Goal: Task Accomplishment & Management: Manage account settings

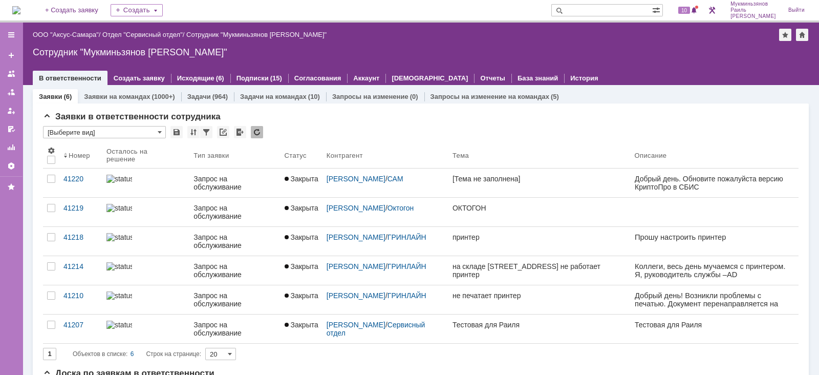
click at [207, 99] on link "Задачи" at bounding box center [199, 97] width 24 height 8
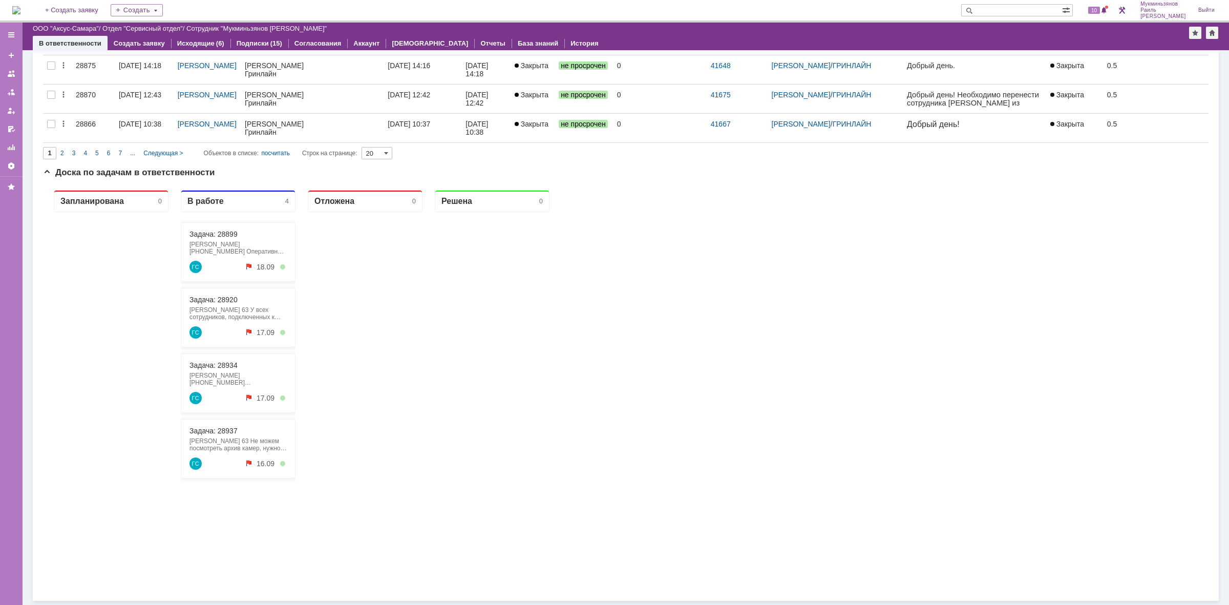
scroll to position [577, 0]
click at [221, 374] on link "Задача: 28937" at bounding box center [213, 431] width 48 height 8
click at [219, 300] on link "Задача: 28920" at bounding box center [213, 300] width 48 height 8
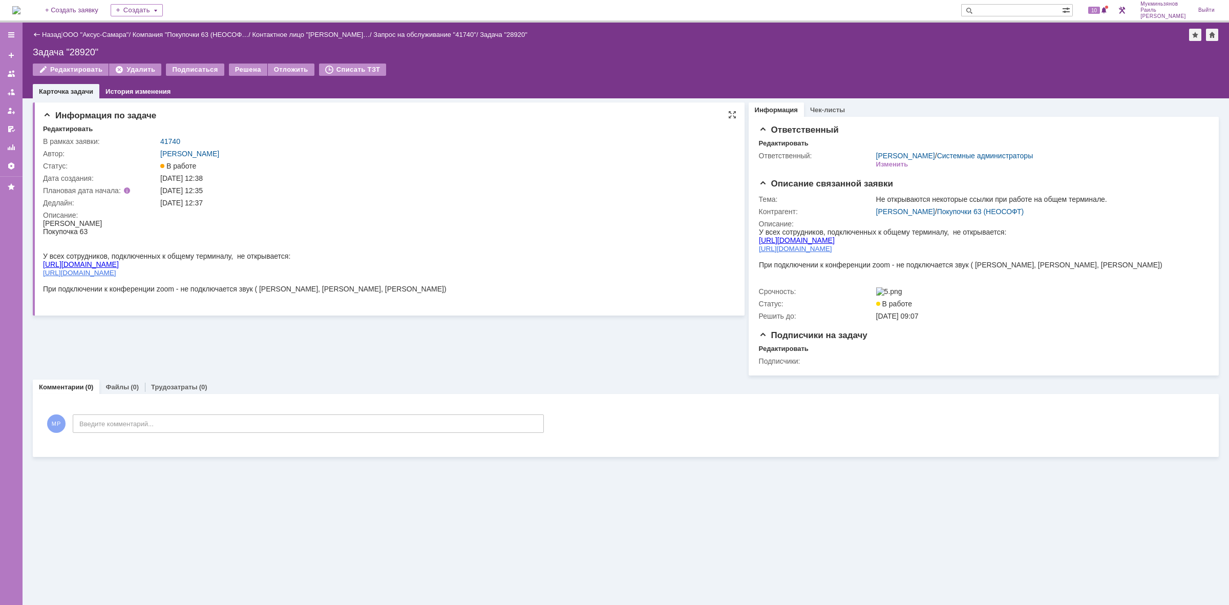
drag, startPoint x: 114, startPoint y: 260, endPoint x: 42, endPoint y: 262, distance: 71.7
click at [43, 262] on div "[URL][DOMAIN_NAME]" at bounding box center [245, 264] width 404 height 8
copy link "[URL][DOMAIN_NAME]"
drag, startPoint x: 116, startPoint y: 271, endPoint x: 43, endPoint y: 271, distance: 73.2
click at [43, 271] on div "[URL][DOMAIN_NAME]" at bounding box center [245, 272] width 404 height 8
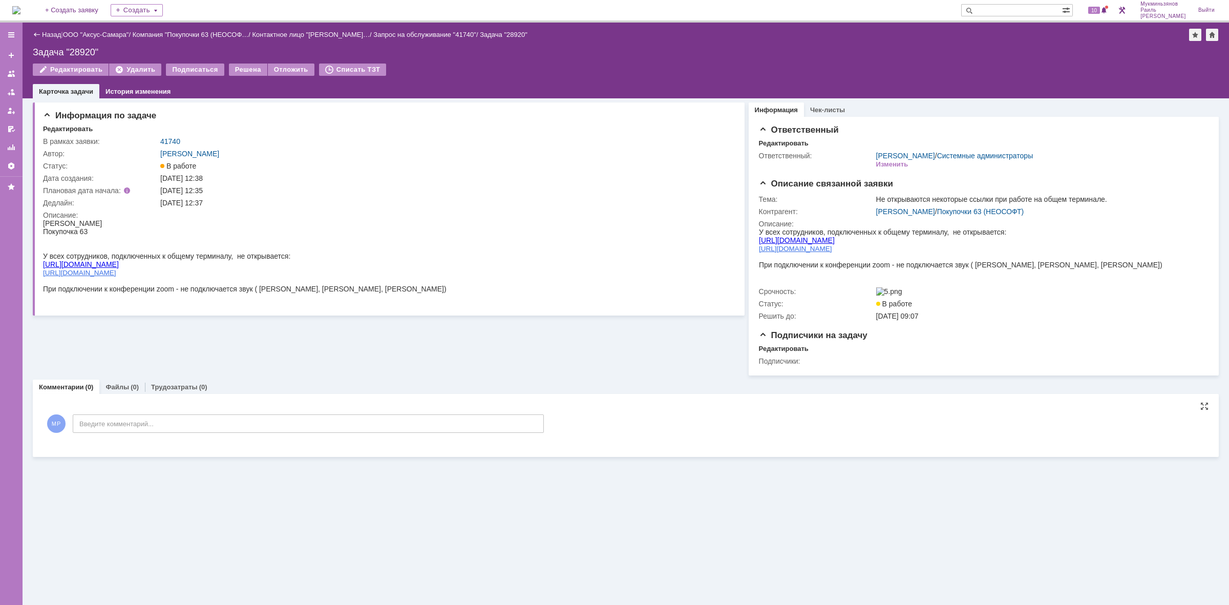
copy span "[URL][DOMAIN_NAME]"
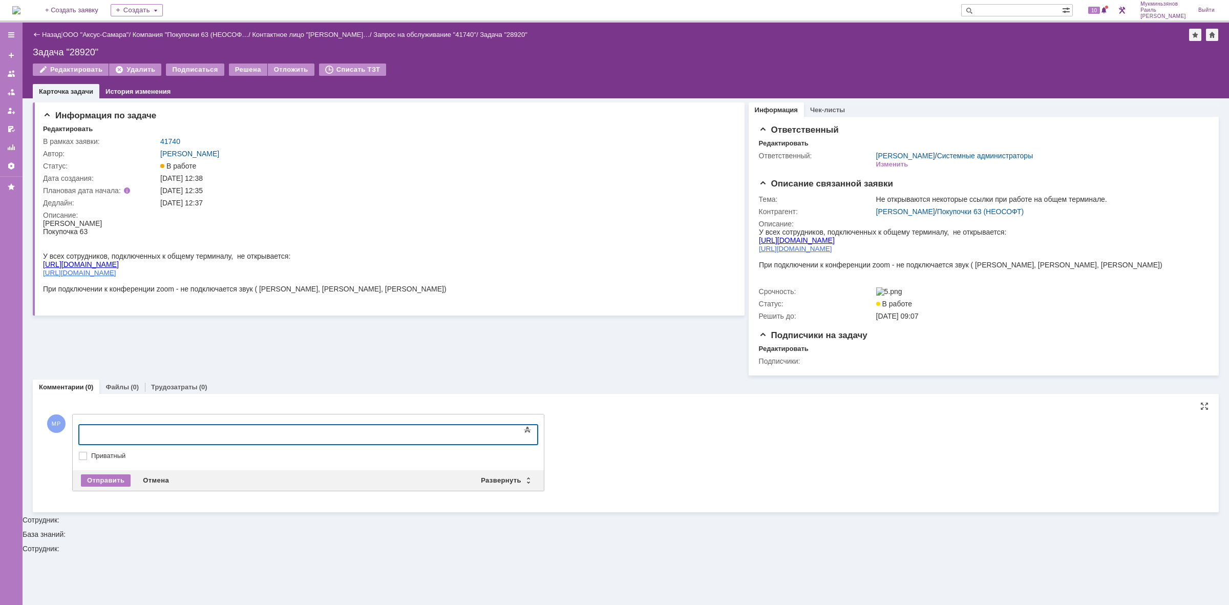
click at [223, 374] on body at bounding box center [163, 433] width 154 height 17
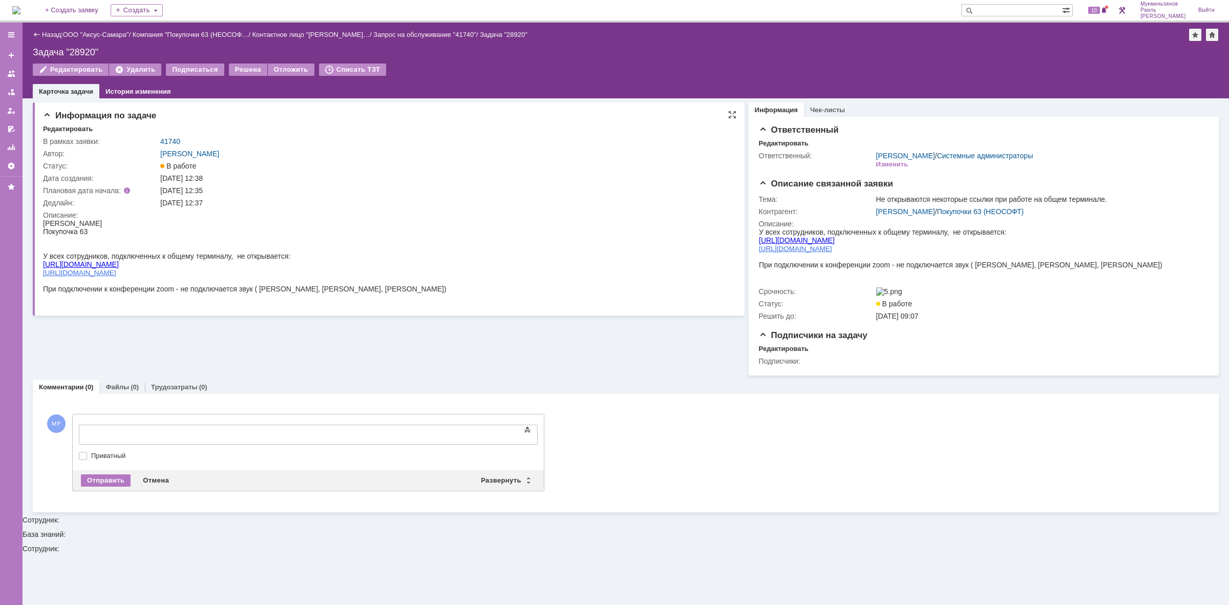
click at [119, 268] on div "[URL][DOMAIN_NAME]" at bounding box center [245, 272] width 404 height 8
click at [119, 270] on div "[URL][DOMAIN_NAME]" at bounding box center [245, 272] width 404 height 8
drag, startPoint x: 116, startPoint y: 268, endPoint x: 44, endPoint y: 263, distance: 72.9
click at [44, 263] on body "Брыкина Светлана Покупочка 63 У всех сотрудников, подключенных к общему термина…" at bounding box center [245, 264] width 404 height 90
copy body "https://gpt-chatbot.ru/ https://text-html.com/"
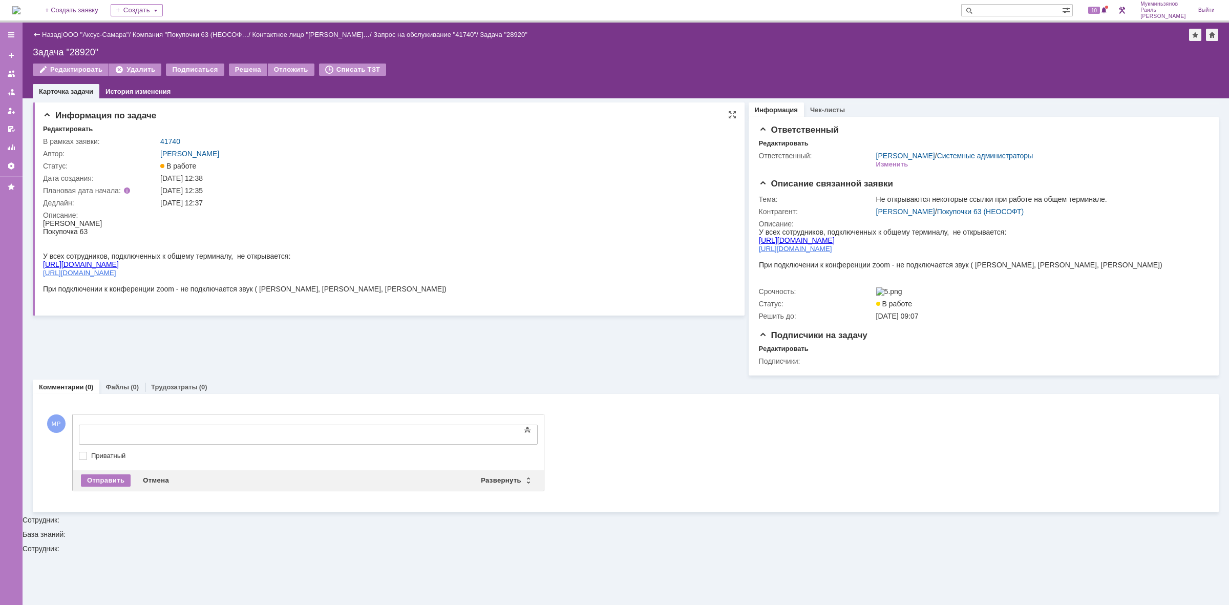
click at [130, 269] on div "[URL][DOMAIN_NAME]" at bounding box center [245, 272] width 404 height 8
click at [140, 269] on div "[URL][DOMAIN_NAME]" at bounding box center [245, 272] width 404 height 8
drag, startPoint x: 122, startPoint y: 269, endPoint x: 44, endPoint y: 261, distance: 79.4
click at [44, 261] on body "Брыкина Светлана Покупочка 63 У всех сотрудников, подключенных к общему термина…" at bounding box center [245, 264] width 404 height 90
copy body "https://gpt-chatbot.ru/ https://text-html.com/"
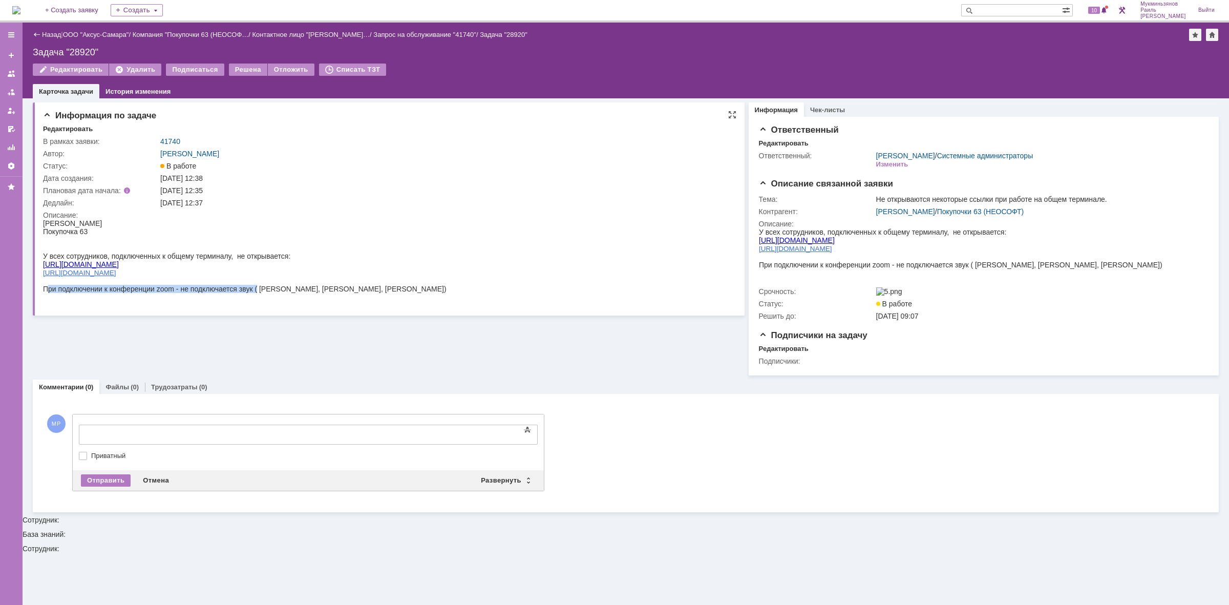
drag, startPoint x: 49, startPoint y: 283, endPoint x: 257, endPoint y: 283, distance: 207.9
click at [257, 285] on span "При подключении к конференции zoom - не подключается звук ( [PERSON_NAME], [PER…" at bounding box center [245, 289] width 404 height 8
click at [50, 285] on span "При подключении к конференции zoom - не подключается звук ( [PERSON_NAME], [PER…" at bounding box center [245, 289] width 404 height 8
click at [20, 6] on img at bounding box center [16, 10] width 8 height 8
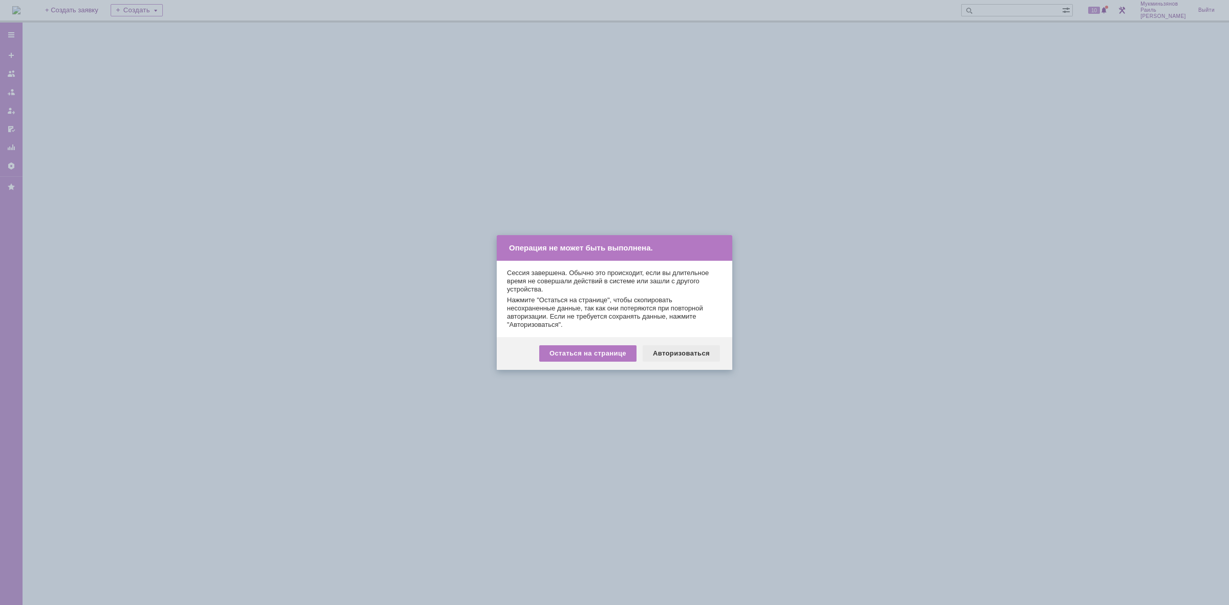
click at [702, 360] on div "Авторизоваться" at bounding box center [681, 353] width 77 height 16
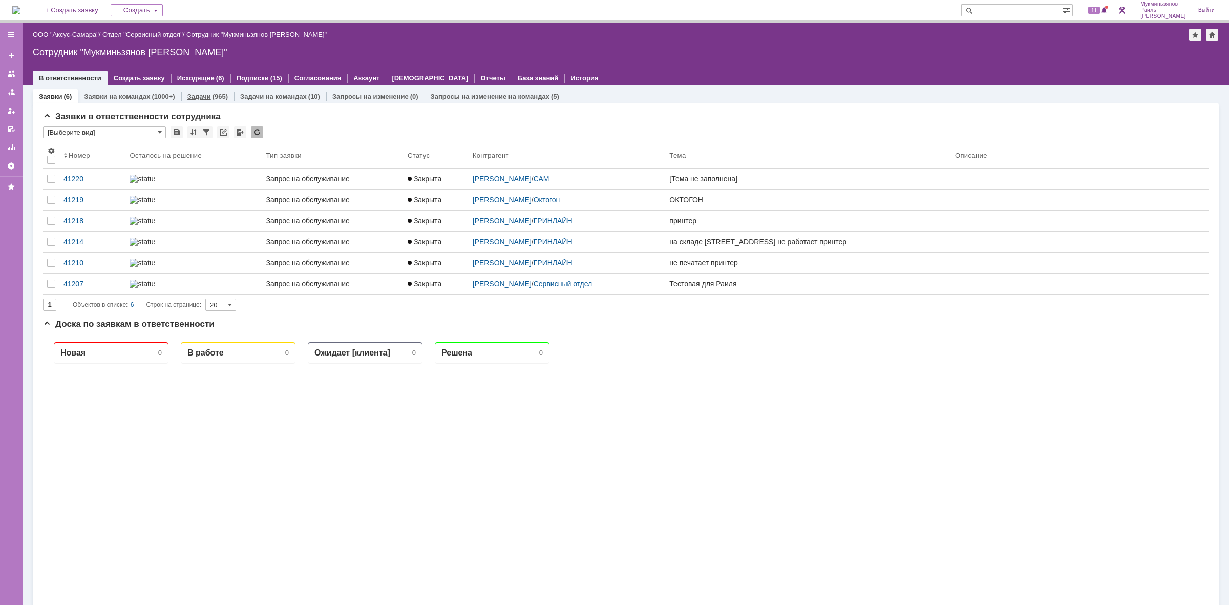
click at [219, 96] on div "(965)" at bounding box center [220, 97] width 15 height 8
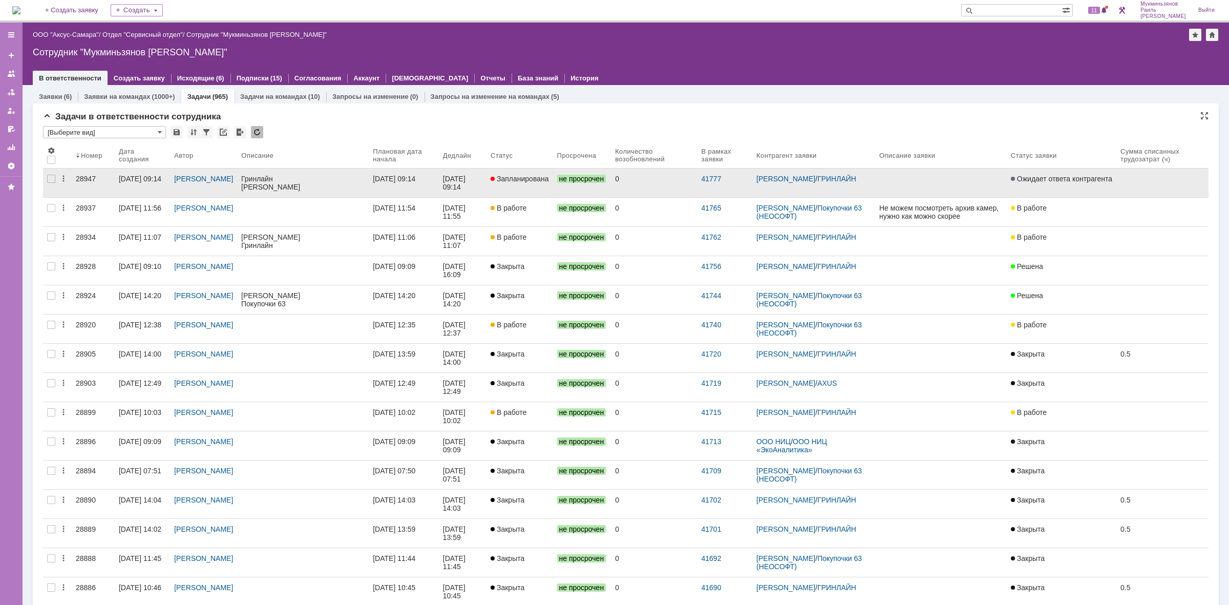
click at [517, 179] on span "Запланирована" at bounding box center [520, 179] width 58 height 8
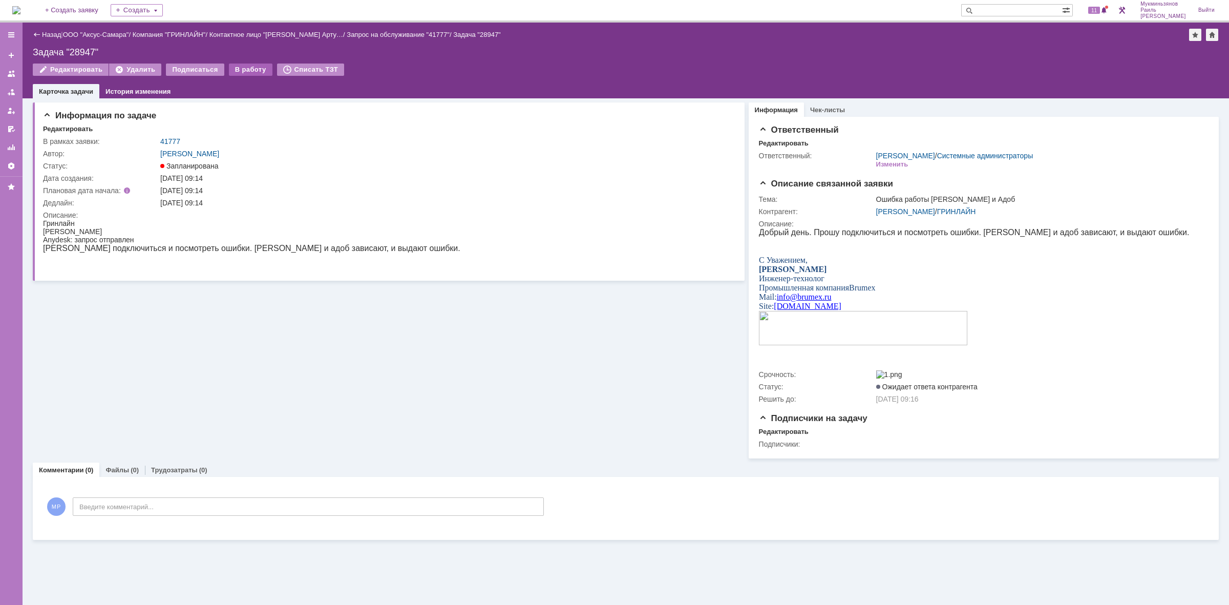
click at [250, 67] on div "В работу" at bounding box center [251, 70] width 44 height 12
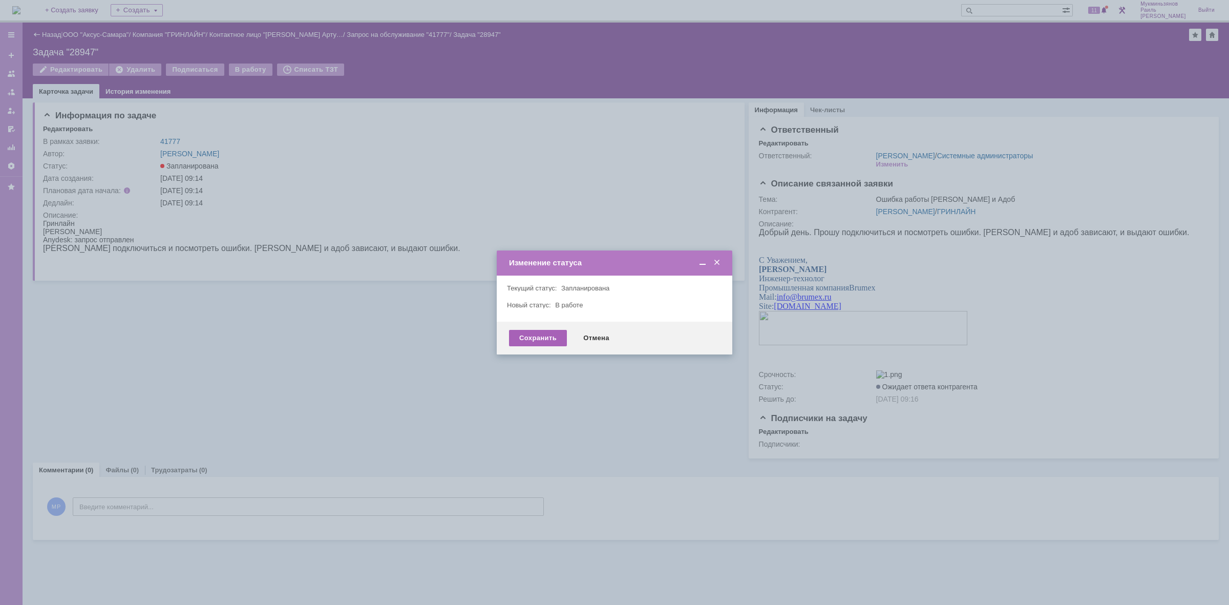
click at [531, 331] on div "Сохранить" at bounding box center [538, 338] width 58 height 16
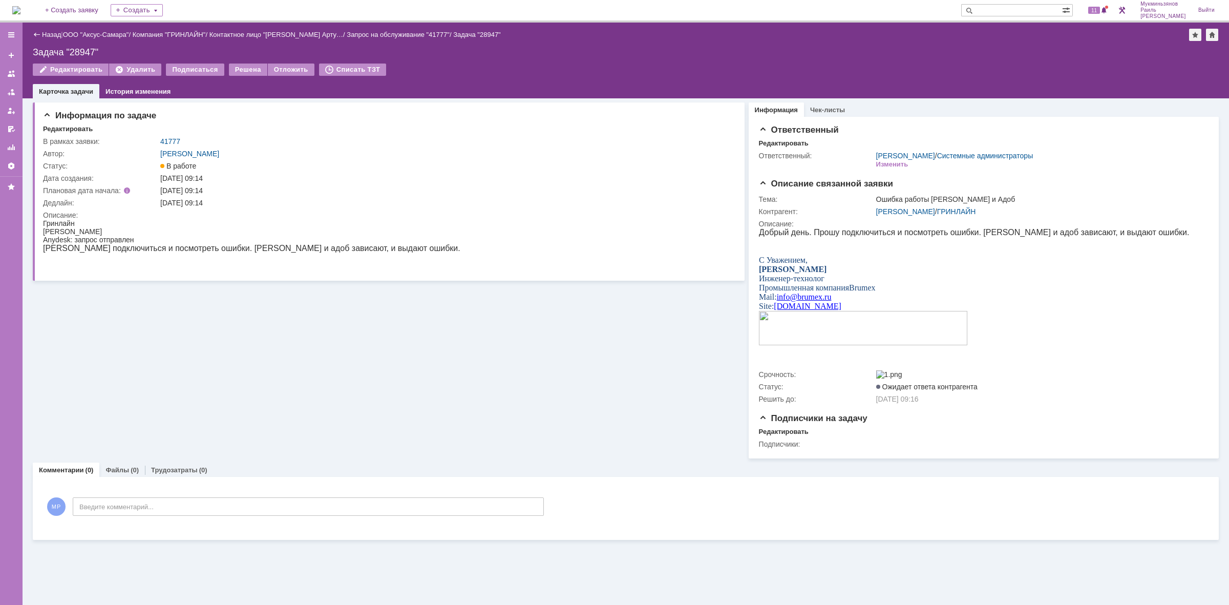
click at [20, 14] on img at bounding box center [16, 10] width 8 height 8
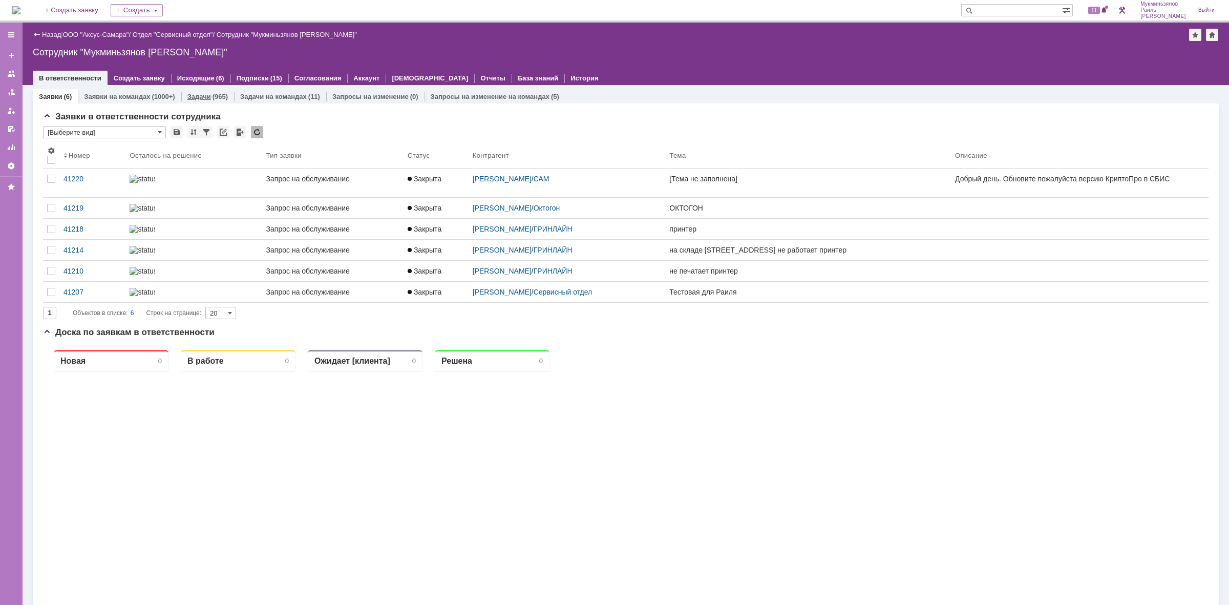
click at [199, 95] on link "Задачи" at bounding box center [199, 97] width 24 height 8
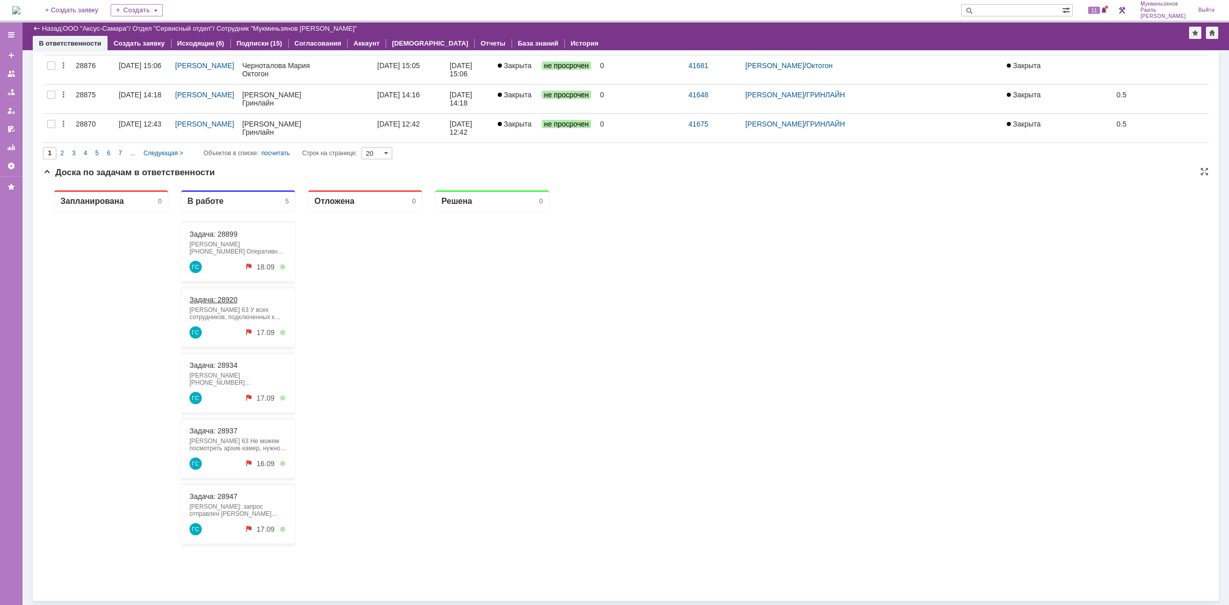
click at [211, 303] on link "Задача: 28920" at bounding box center [213, 300] width 48 height 8
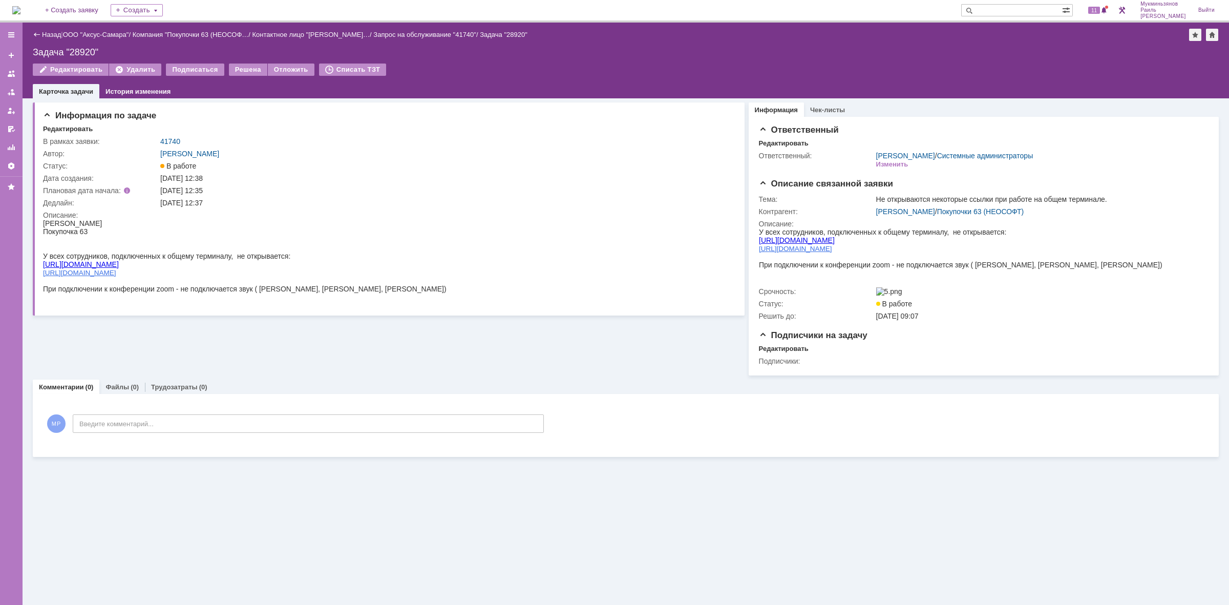
click at [20, 14] on img at bounding box center [16, 10] width 8 height 8
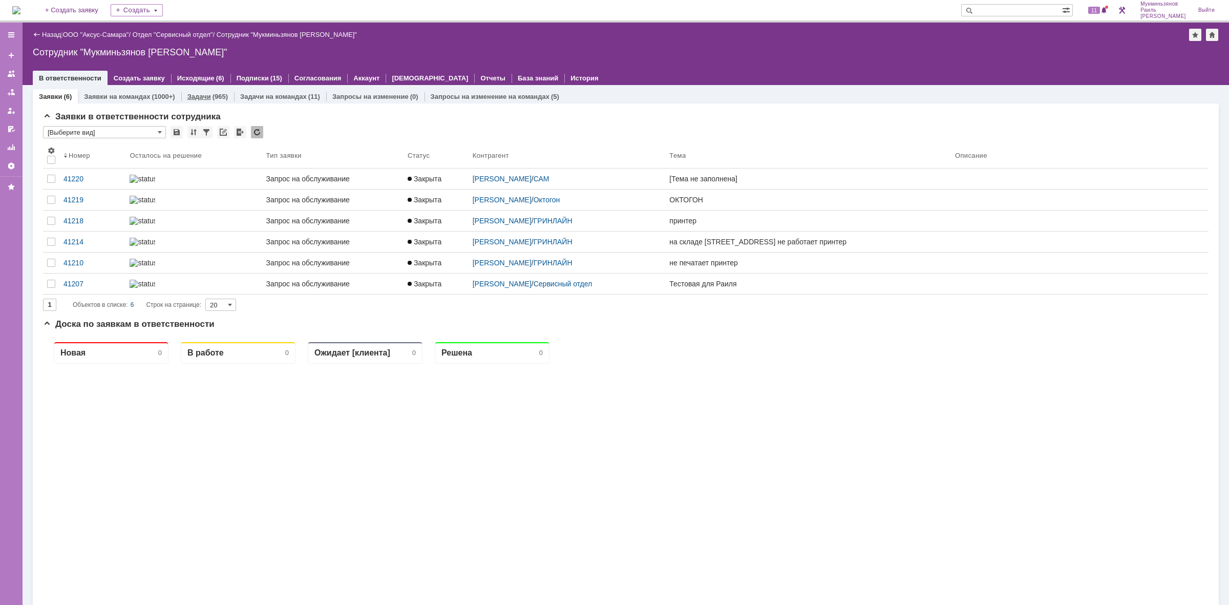
click at [206, 90] on div "Задачи (965)" at bounding box center [207, 96] width 53 height 15
